Goal: Transaction & Acquisition: Purchase product/service

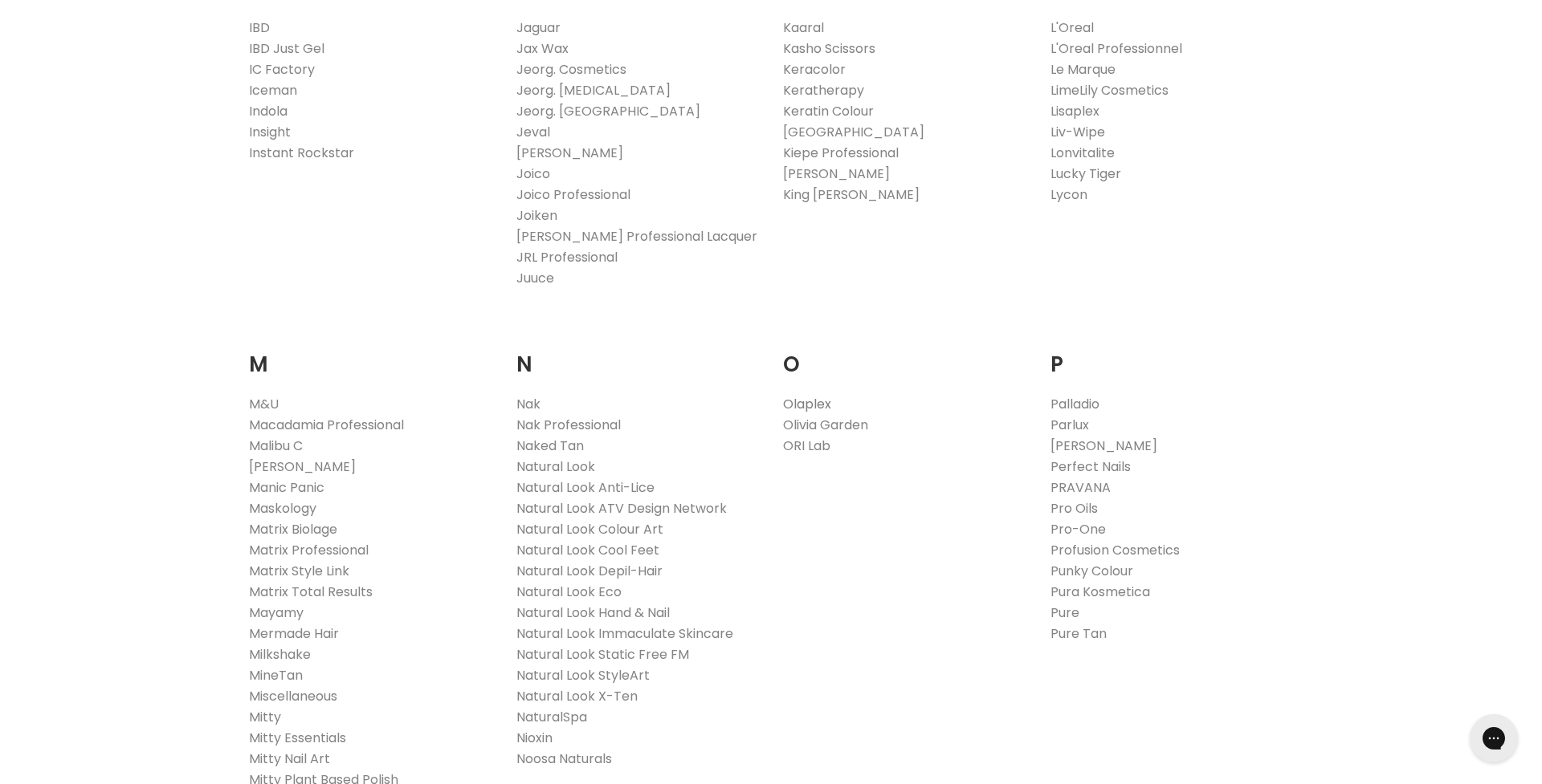
scroll to position [1538, 0]
click at [812, 397] on link "Olaplex" at bounding box center [808, 401] width 48 height 18
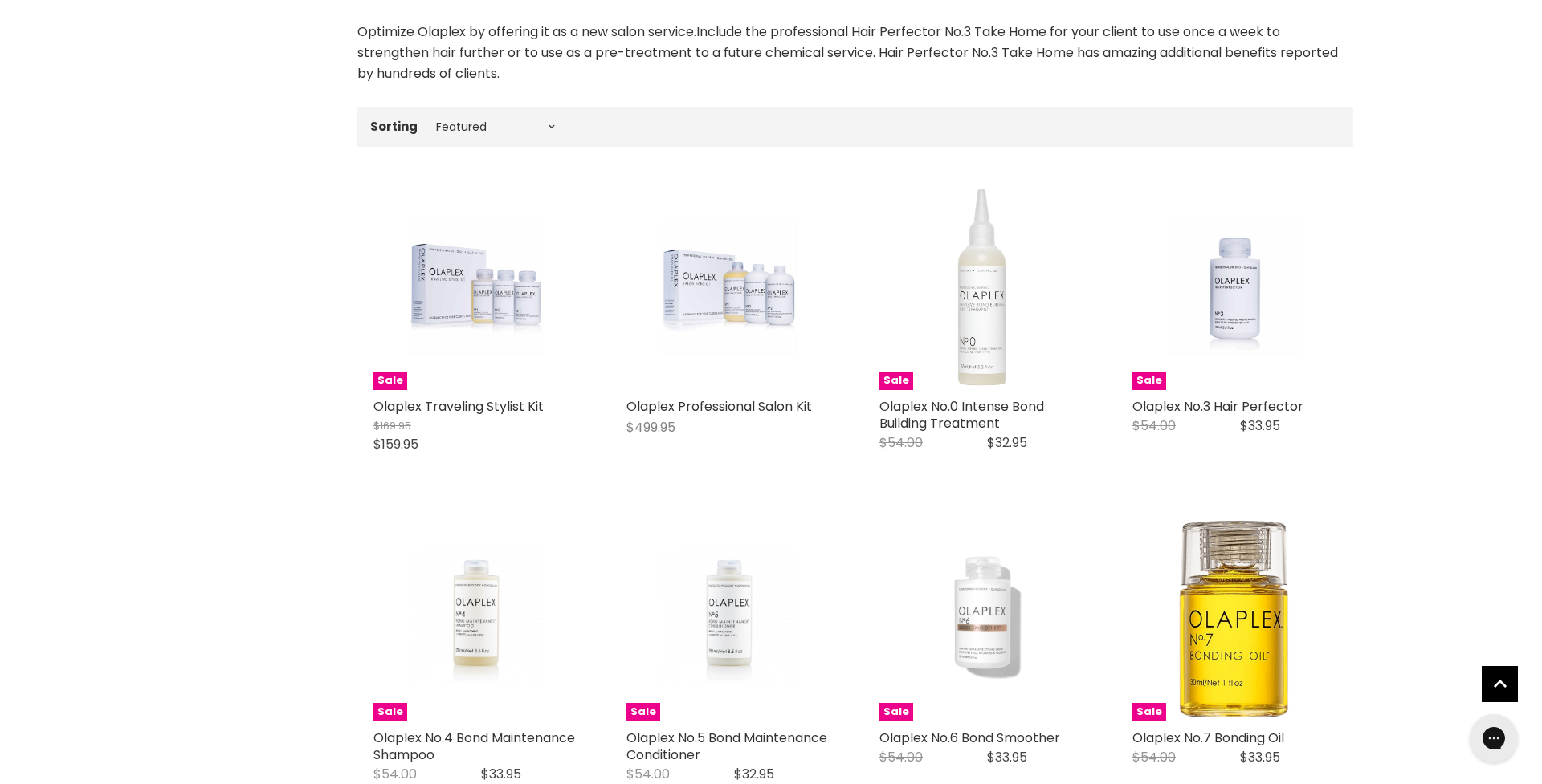
scroll to position [458, 0]
select select "price-ascending"
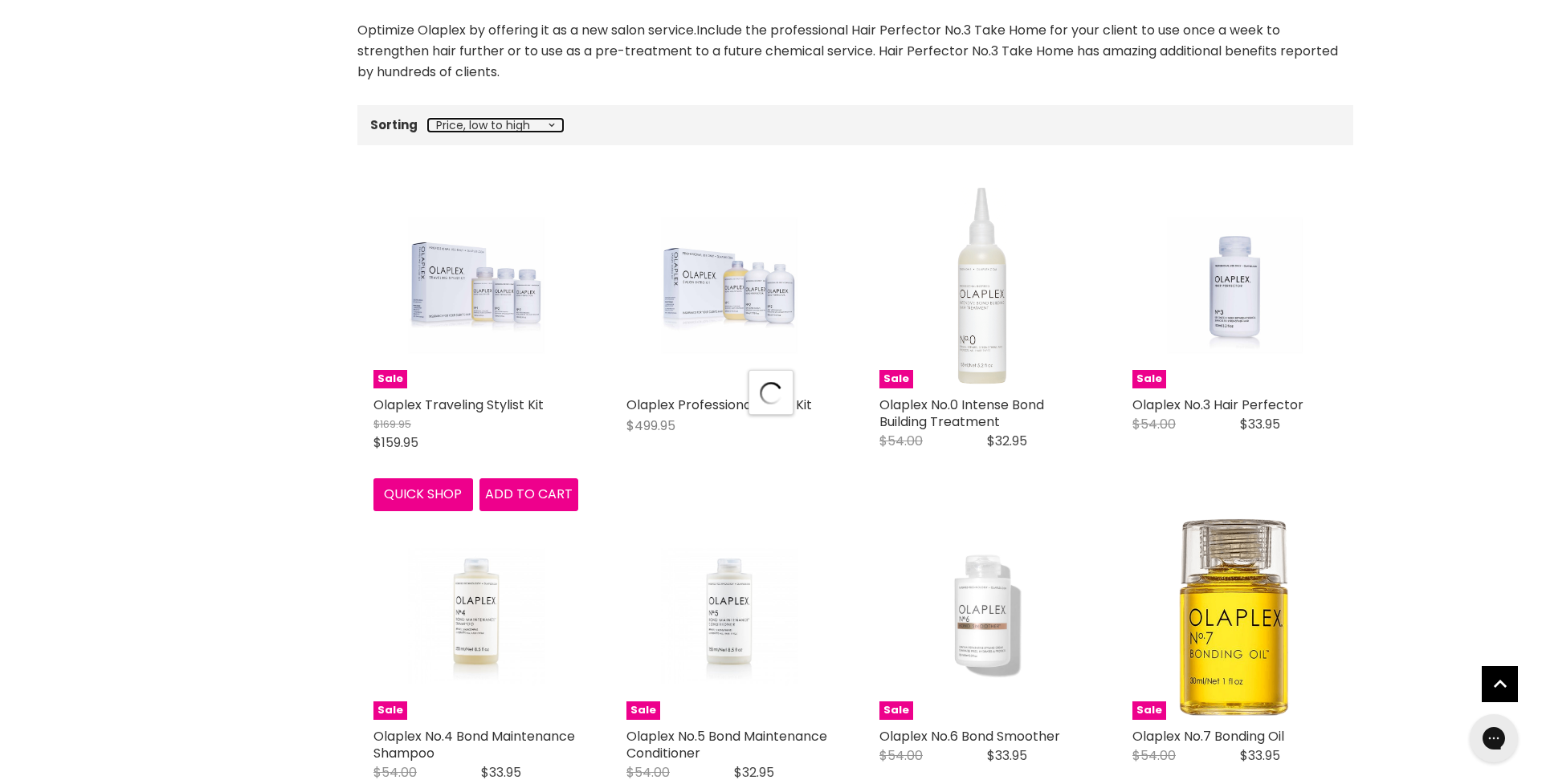
select select "price-ascending"
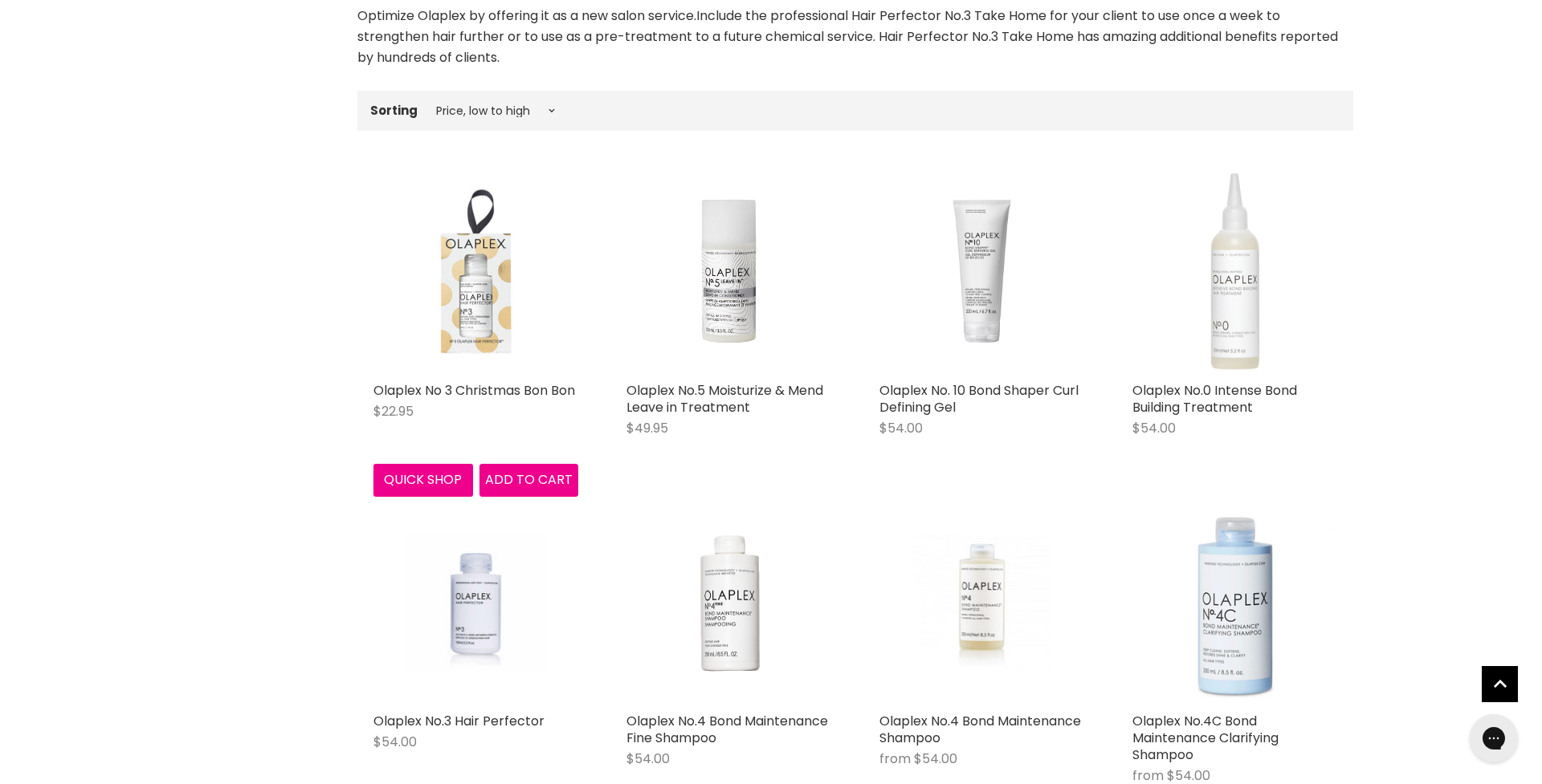
scroll to position [475, 1]
click at [466, 312] on img "Main content" at bounding box center [476, 270] width 205 height 205
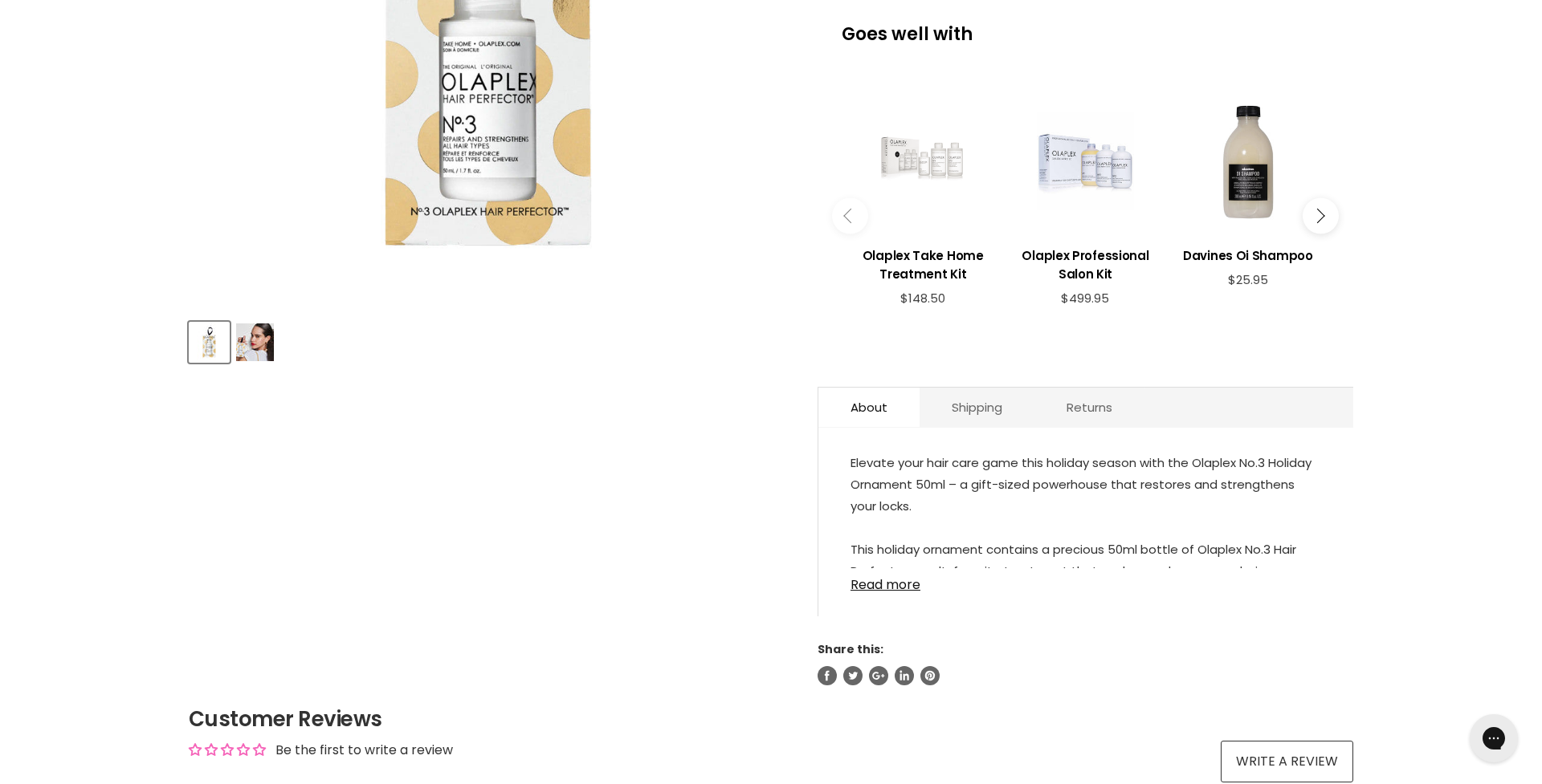
scroll to position [488, 0]
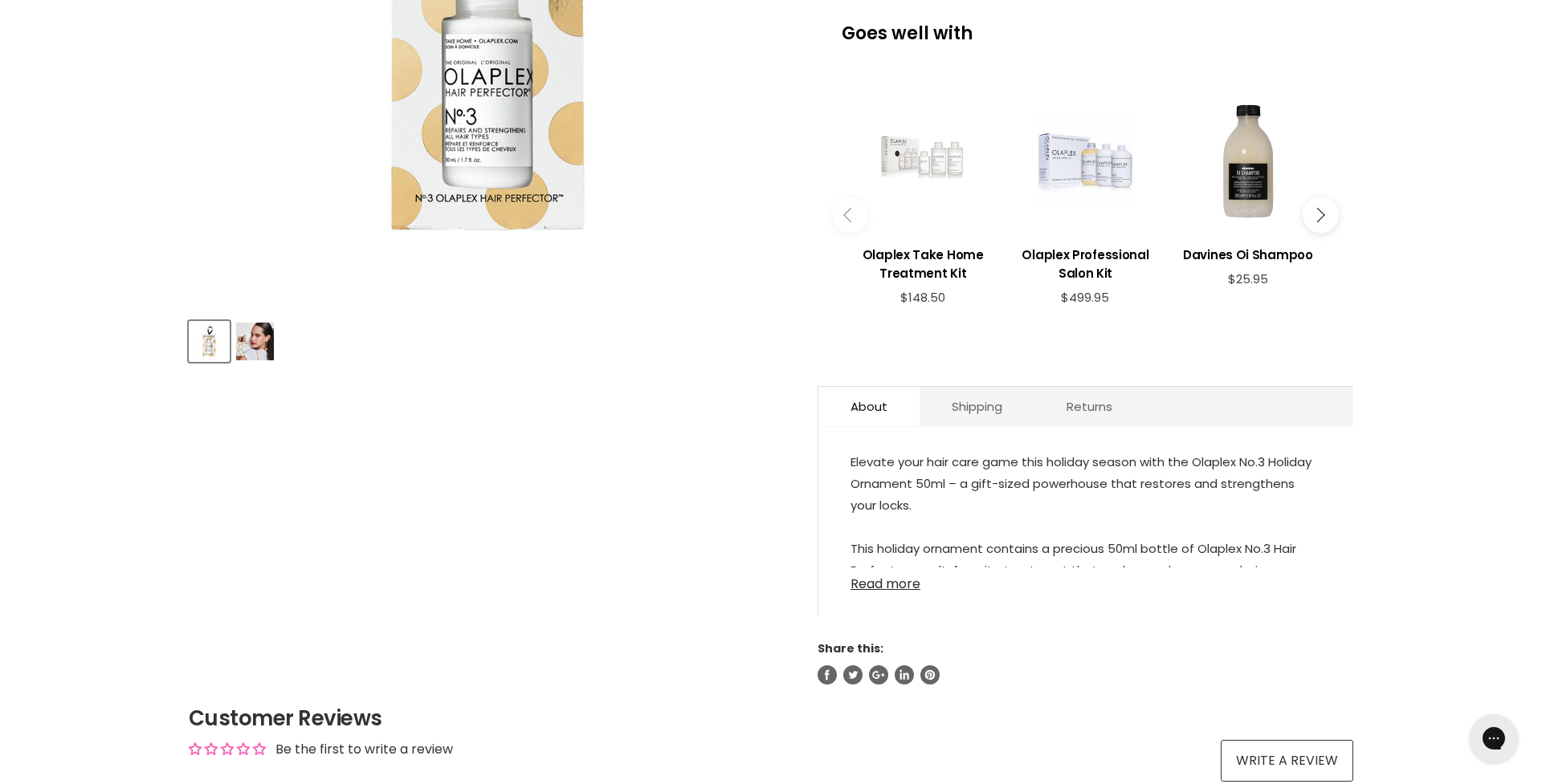
click at [891, 588] on link "Read more" at bounding box center [1086, 579] width 470 height 24
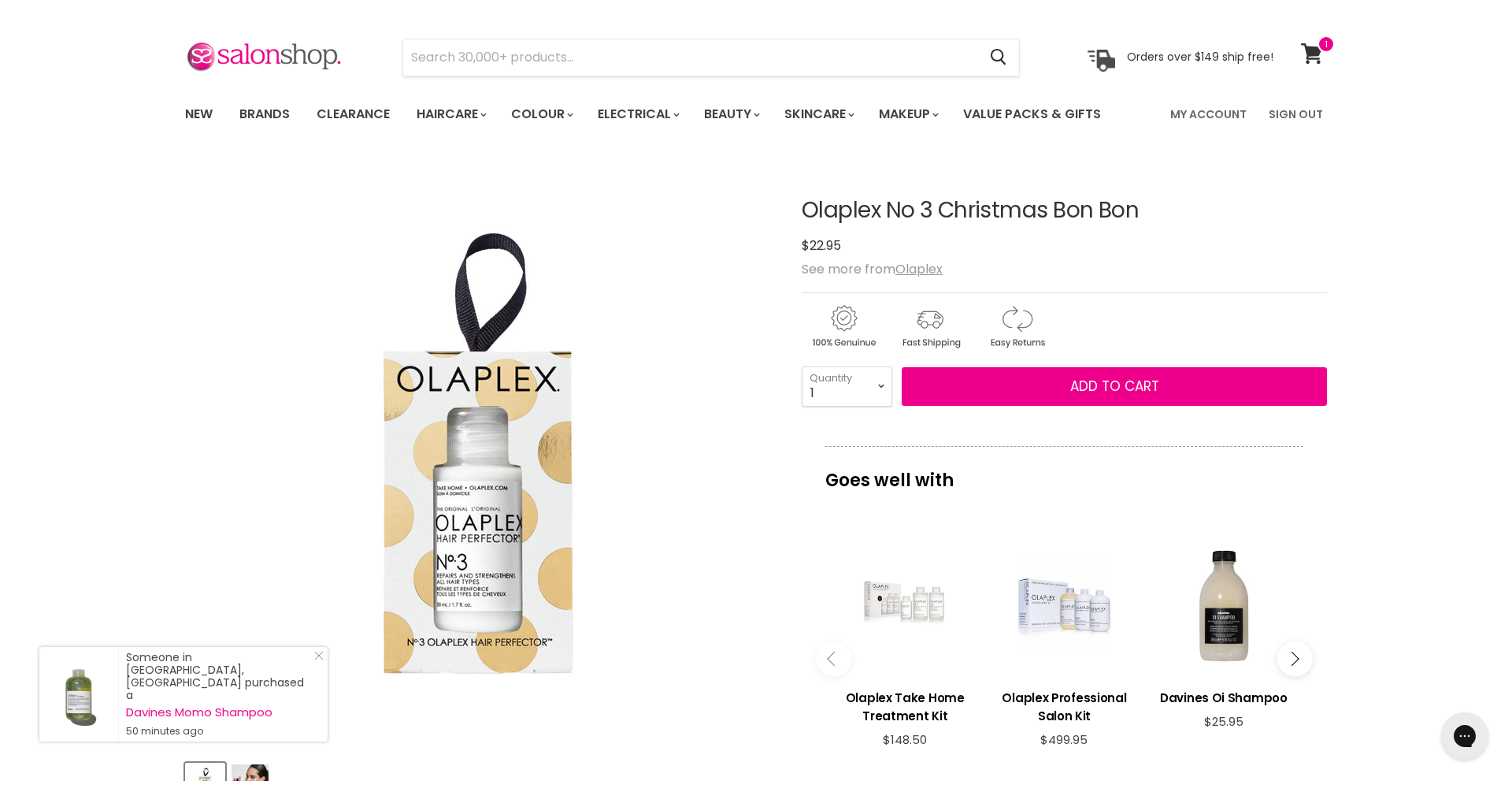
scroll to position [41, 0]
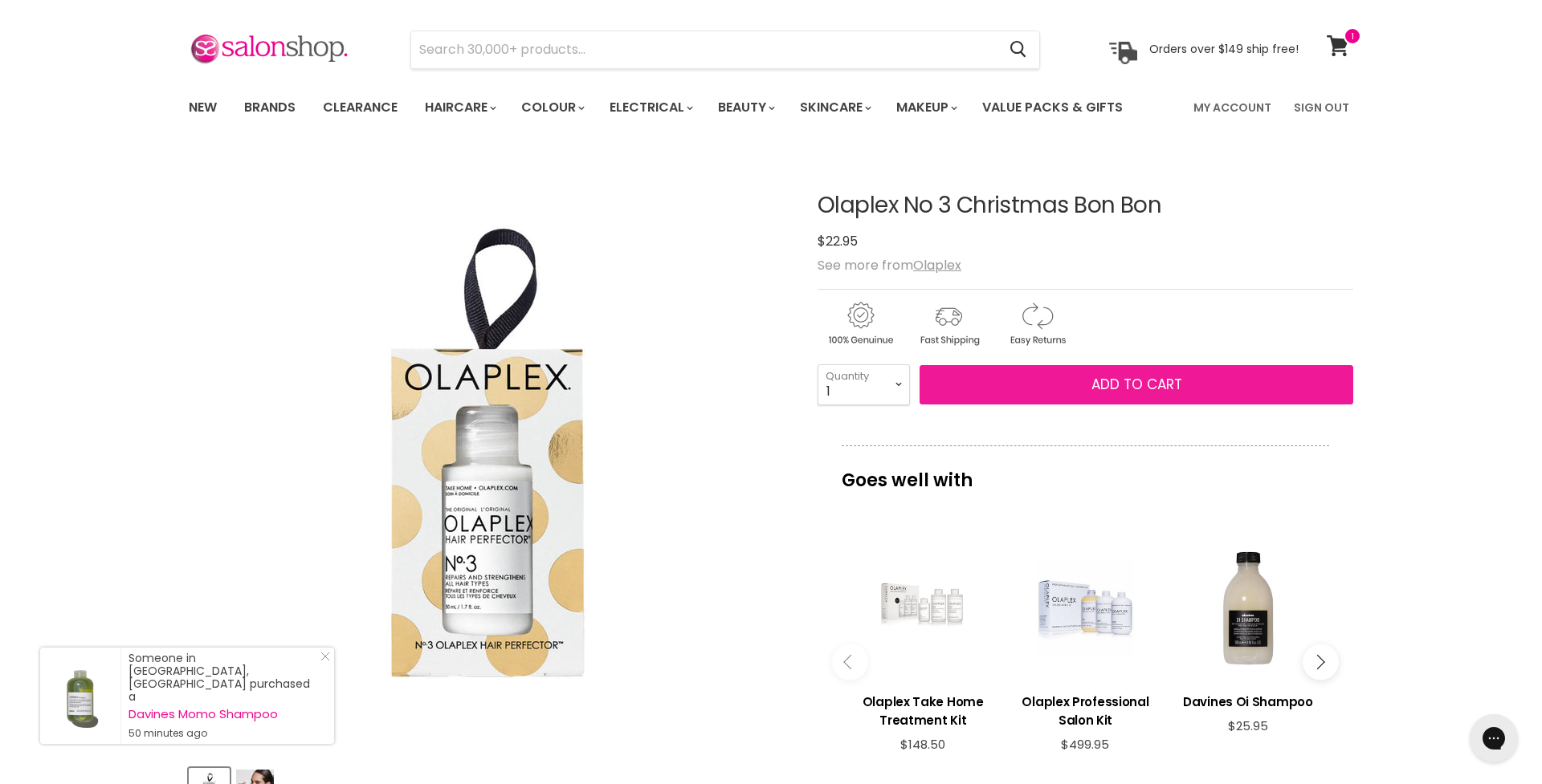
click at [1141, 383] on span "Add to cart" at bounding box center [1137, 384] width 91 height 19
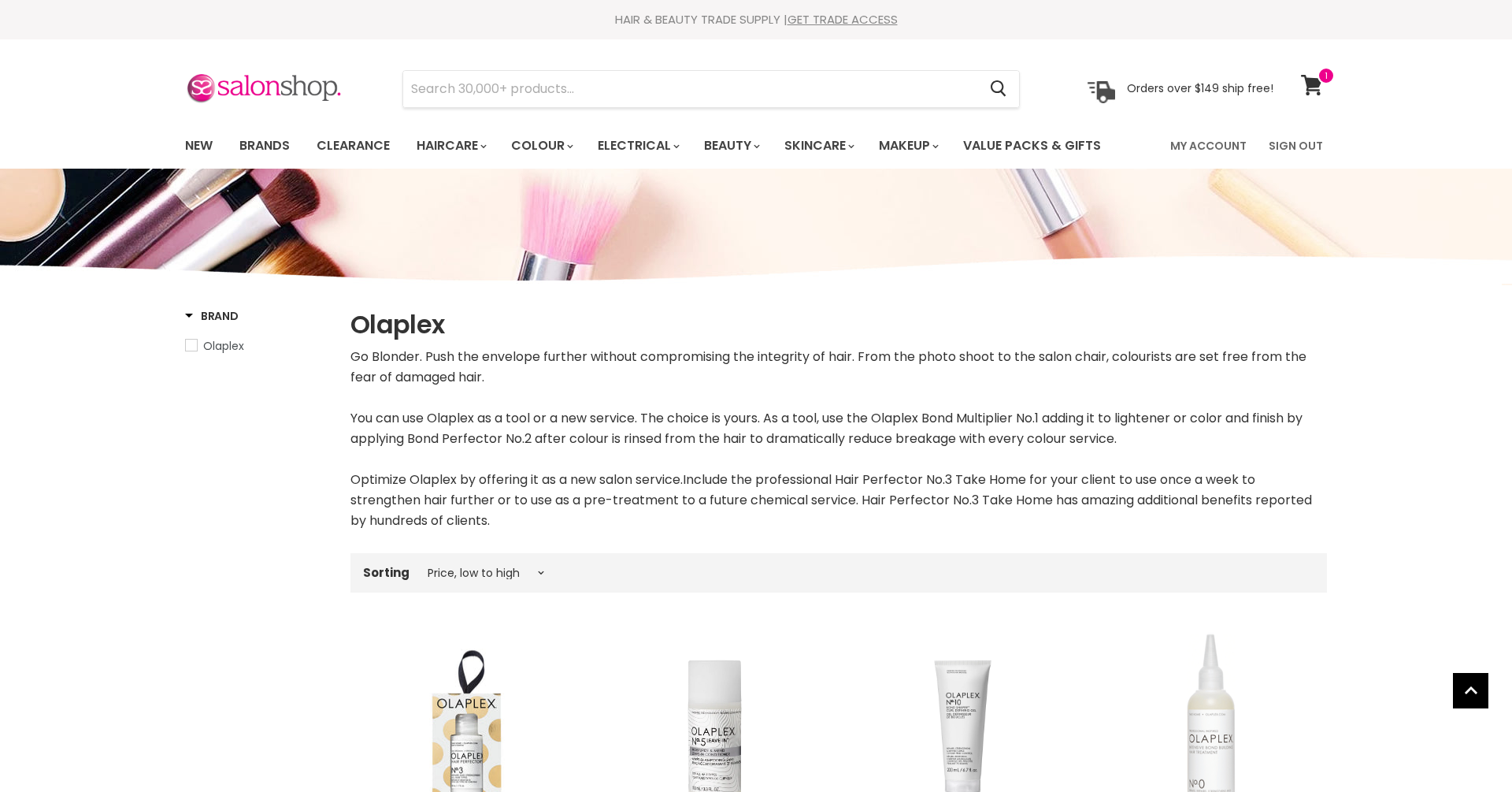
select select "price-ascending"
